Goal: Task Accomplishment & Management: Manage account settings

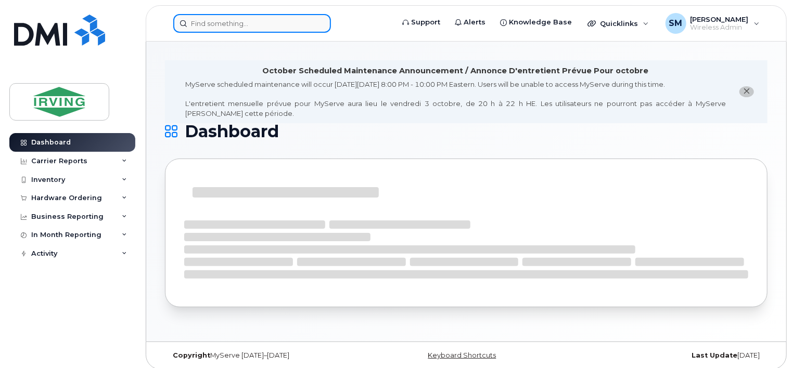
click at [202, 27] on input at bounding box center [252, 23] width 158 height 19
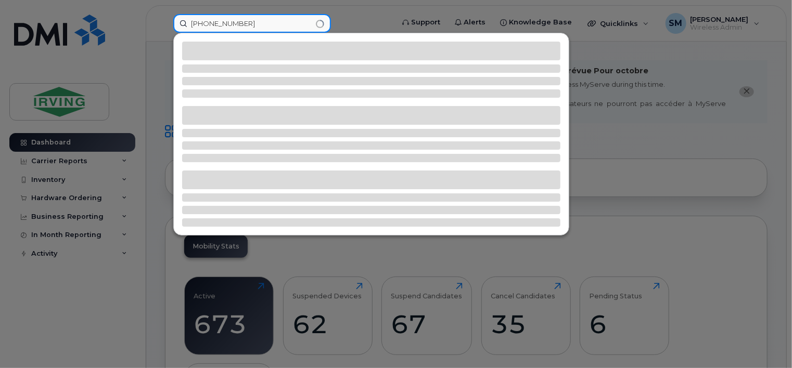
type input "[PHONE_NUMBER]"
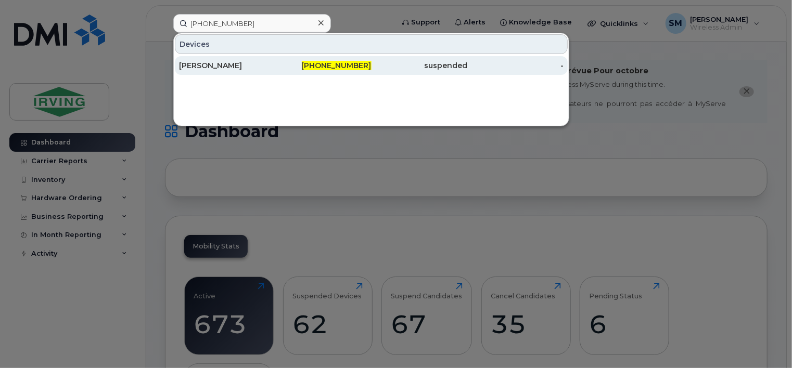
click at [210, 62] on div "[PERSON_NAME]" at bounding box center [227, 65] width 96 height 10
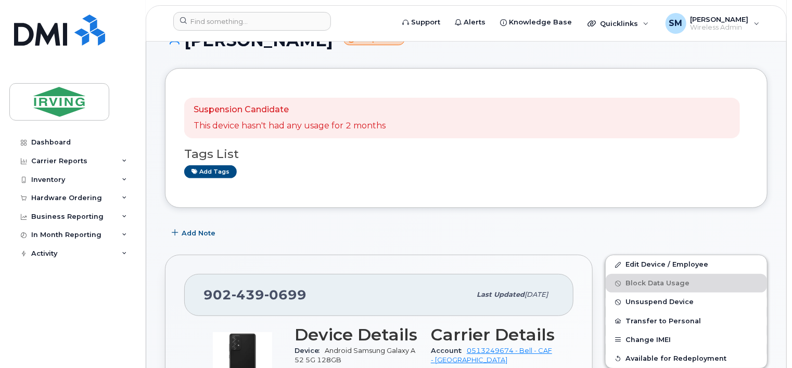
scroll to position [104, 0]
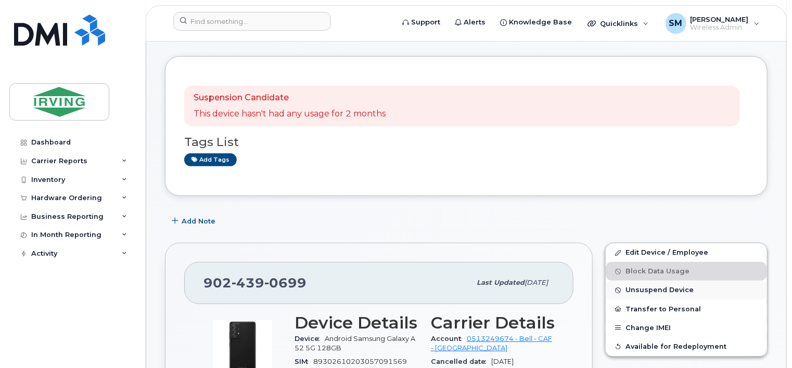
click at [643, 287] on span "Unsuspend Device" at bounding box center [659, 291] width 68 height 8
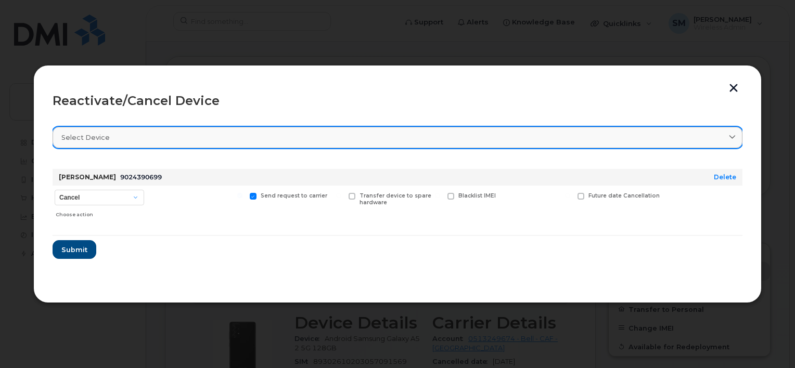
click at [84, 130] on link "Select device" at bounding box center [398, 137] width 690 height 21
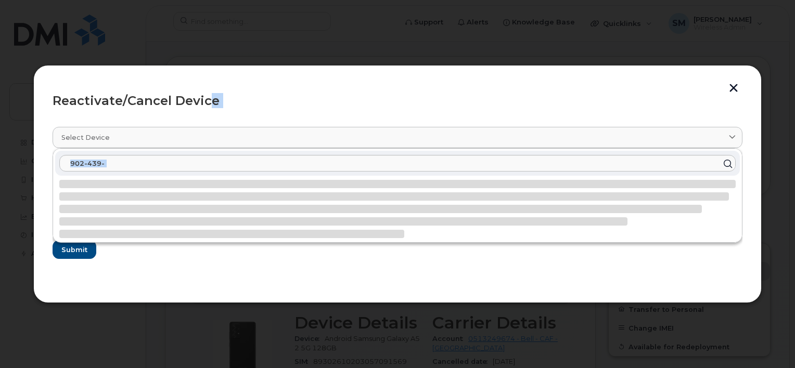
drag, startPoint x: 208, startPoint y: 81, endPoint x: 199, endPoint y: 228, distance: 147.0
click at [199, 239] on div "Reactivate/Cancel Device Select device 902-439- [PERSON_NAME] 9024390699 Delete…" at bounding box center [397, 184] width 728 height 238
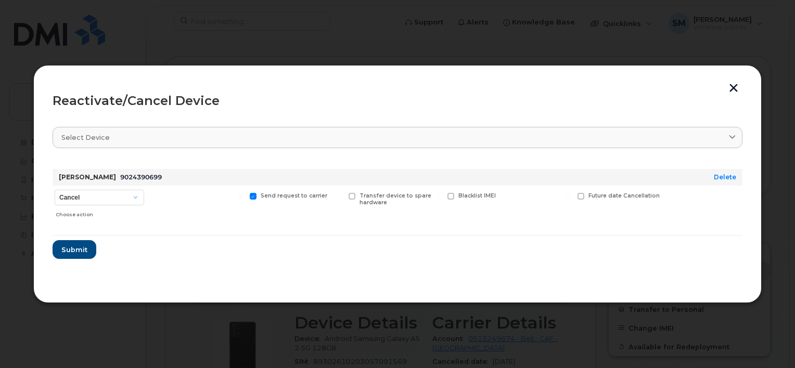
drag, startPoint x: 199, startPoint y: 228, endPoint x: 120, endPoint y: 178, distance: 93.2
click at [120, 178] on span "9024390699" at bounding box center [141, 177] width 42 height 8
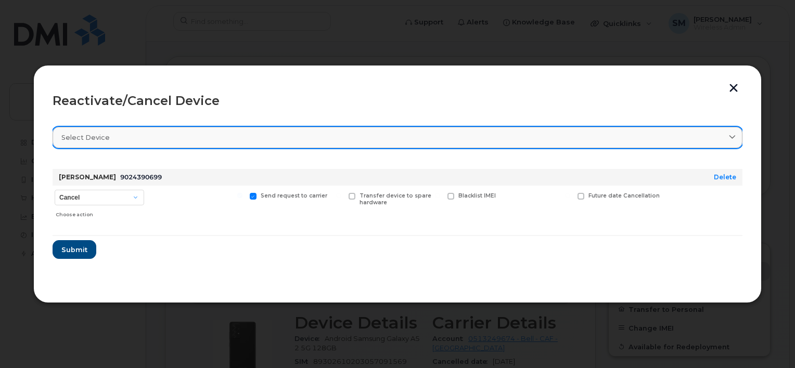
click at [110, 134] on div "Select device" at bounding box center [397, 138] width 672 height 10
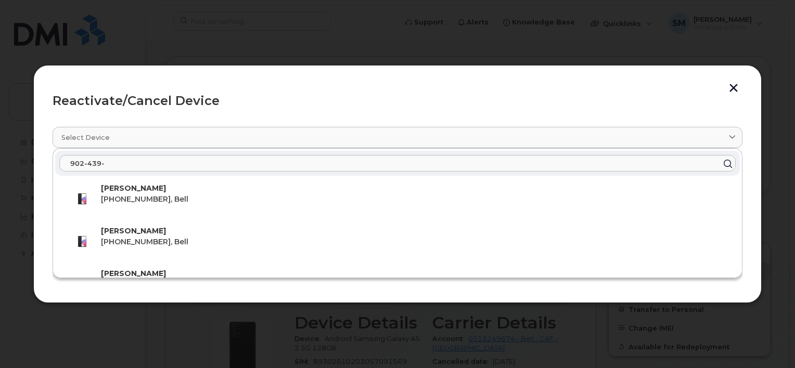
click at [86, 116] on header "Reactivate/Cancel Device" at bounding box center [398, 100] width 690 height 33
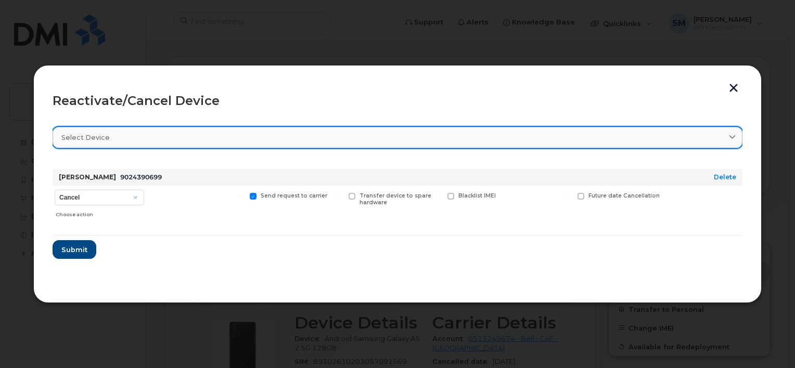
click at [87, 130] on link "Select device" at bounding box center [398, 137] width 690 height 21
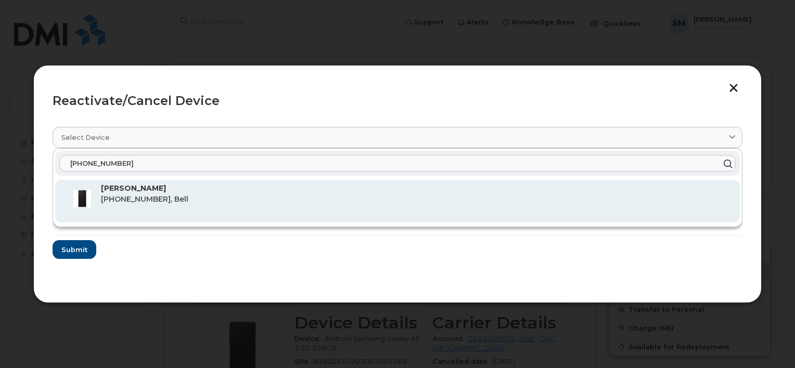
type input "[PHONE_NUMBER]"
click at [92, 191] on img at bounding box center [82, 198] width 21 height 21
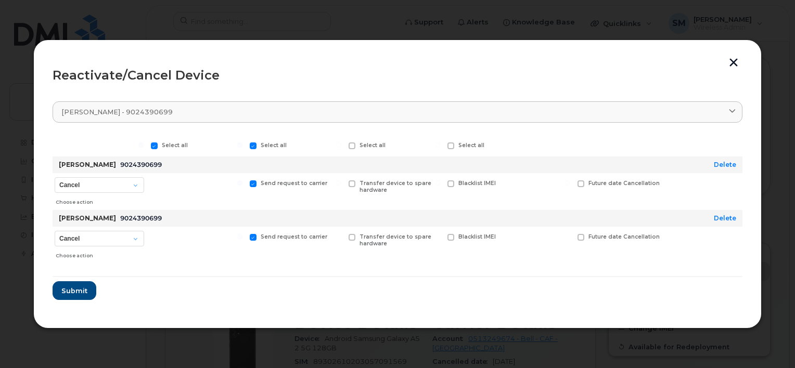
click at [734, 66] on button "button" at bounding box center [734, 63] width 16 height 11
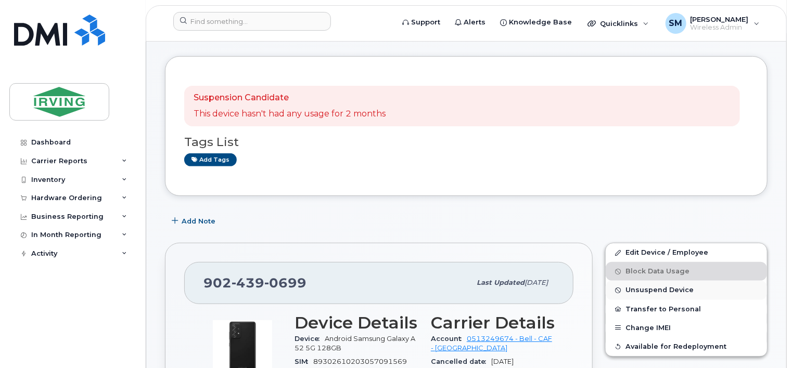
click at [643, 287] on span "Unsuspend Device" at bounding box center [659, 291] width 68 height 8
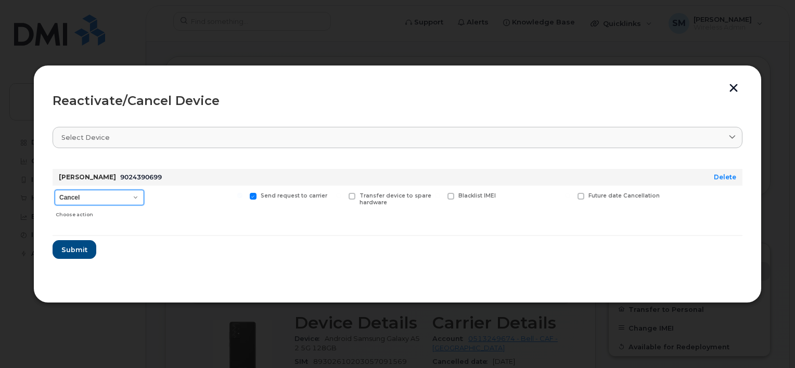
click at [136, 198] on select "Cancel Suspend - Extend Suspension Reactivate" at bounding box center [99, 198] width 89 height 16
select select "[object Object]"
click at [55, 190] on select "Cancel Suspend - Extend Suspension Reactivate" at bounding box center [99, 198] width 89 height 16
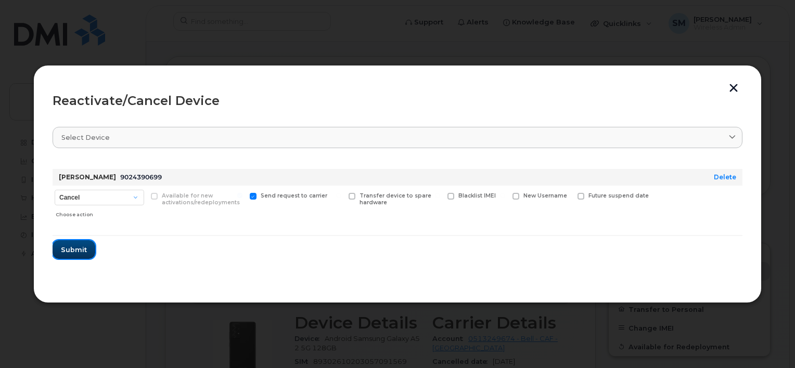
click at [72, 247] on span "Submit" at bounding box center [74, 250] width 26 height 10
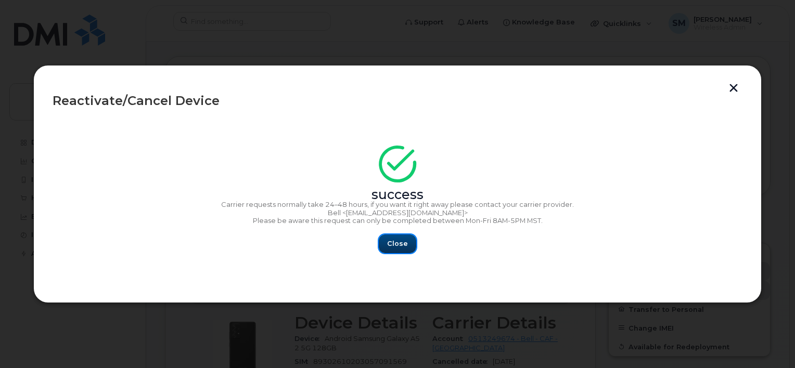
click at [397, 243] on span "Close" at bounding box center [397, 244] width 21 height 10
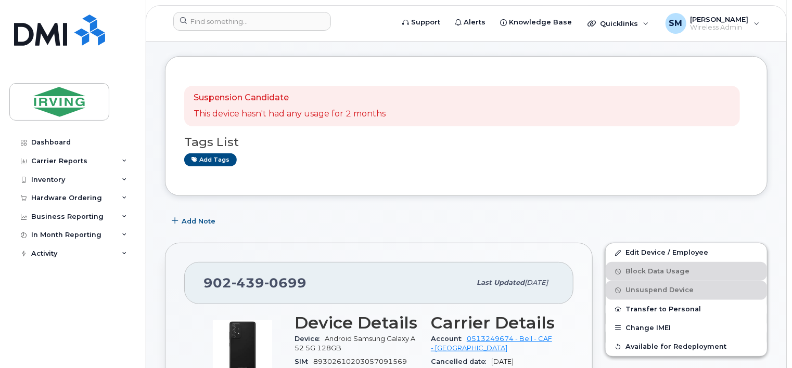
click at [387, 212] on div "Add Note" at bounding box center [466, 221] width 602 height 19
click at [381, 212] on div "Add Note" at bounding box center [466, 221] width 602 height 19
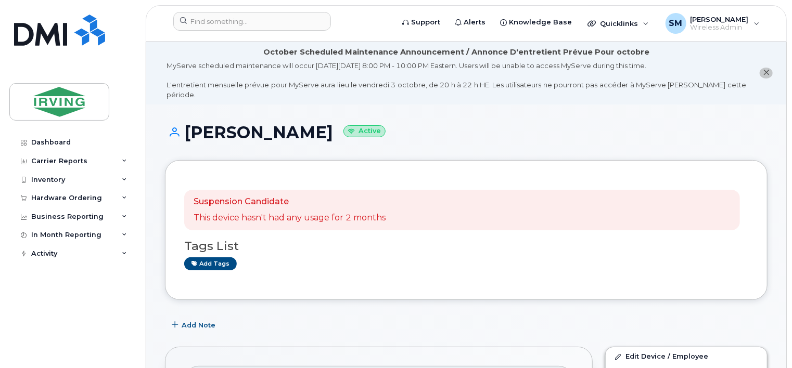
click at [343, 125] on small "Active" at bounding box center [364, 131] width 42 height 12
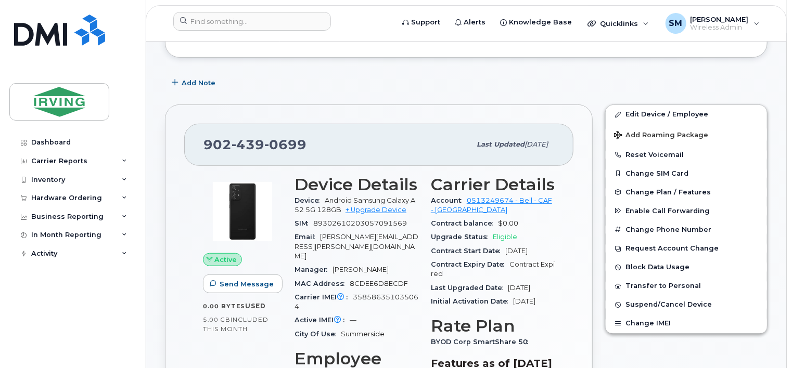
scroll to position [312, 0]
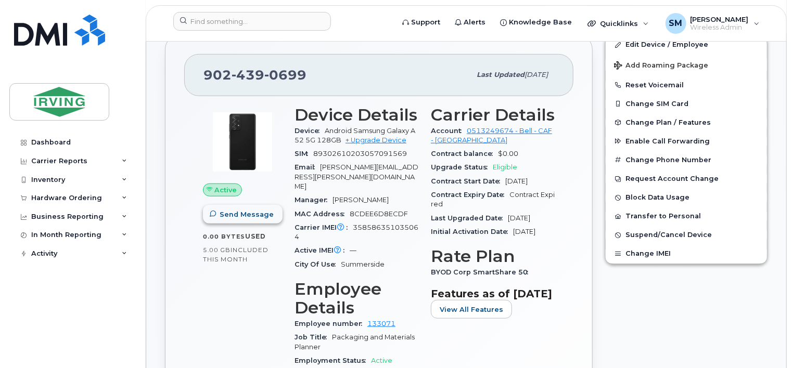
click at [243, 210] on span "Send Message" at bounding box center [246, 215] width 54 height 10
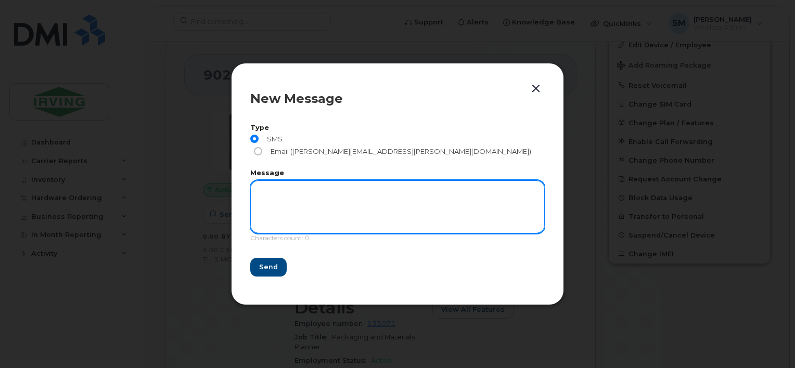
click at [262, 187] on textarea at bounding box center [397, 206] width 294 height 53
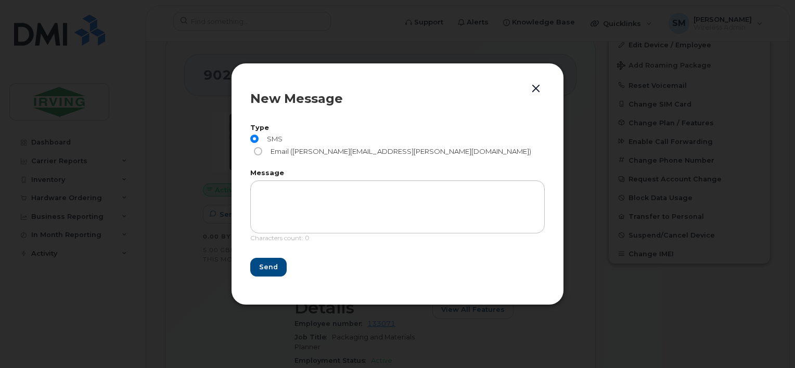
click at [535, 89] on button "button" at bounding box center [536, 89] width 16 height 15
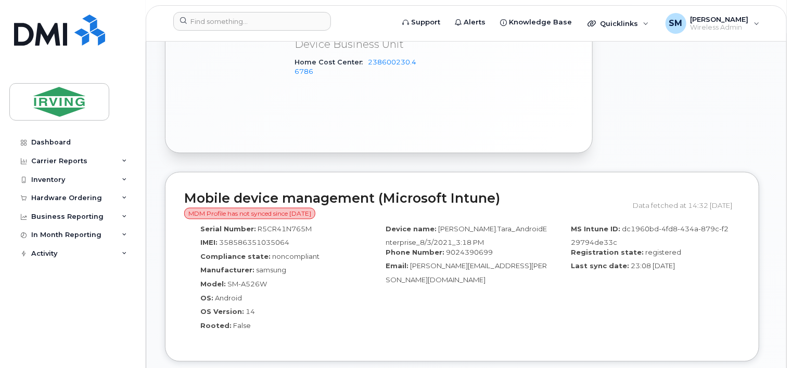
scroll to position [780, 0]
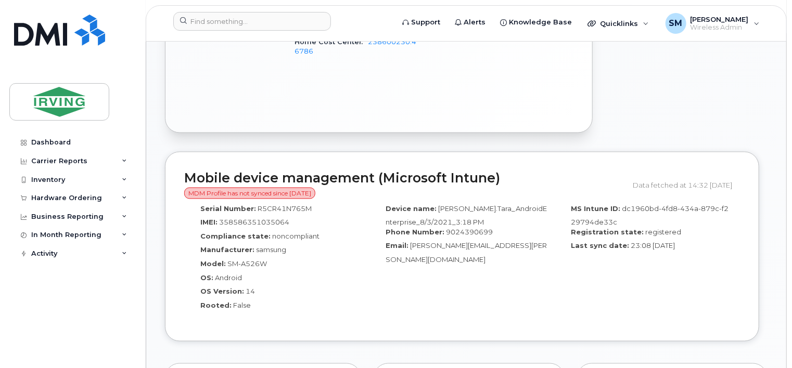
click at [274, 188] on span "MDM Profile has not synced since [DATE]" at bounding box center [249, 193] width 131 height 11
click at [313, 232] on span "noncompliant" at bounding box center [295, 236] width 47 height 8
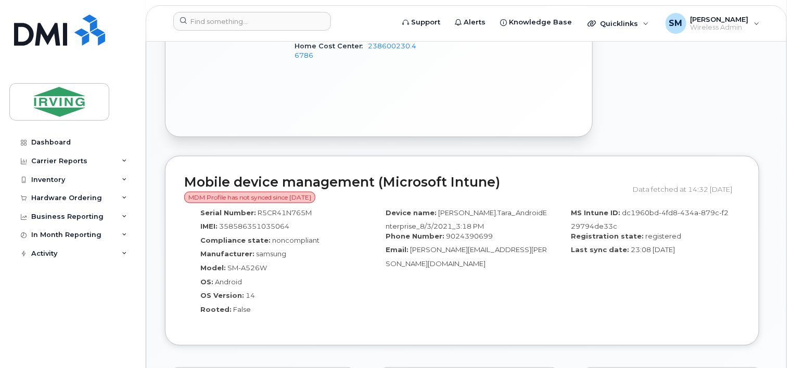
scroll to position [832, 0]
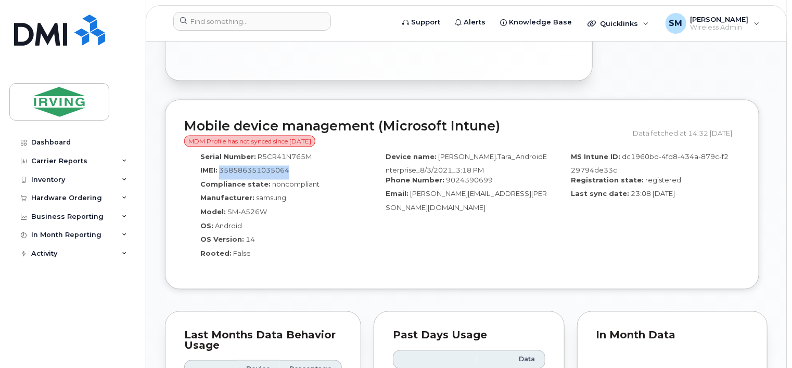
drag, startPoint x: 289, startPoint y: 145, endPoint x: 218, endPoint y: 138, distance: 71.0
click at [218, 166] on div "IMEI: 358586351035064" at bounding box center [277, 173] width 170 height 14
drag, startPoint x: 218, startPoint y: 138, endPoint x: 228, endPoint y: 139, distance: 9.9
copy span "358586351035064"
